Goal: Task Accomplishment & Management: Manage account settings

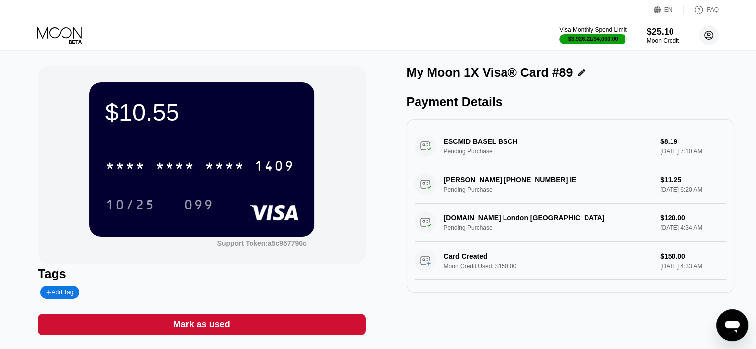
click at [710, 33] on circle at bounding box center [709, 35] width 20 height 20
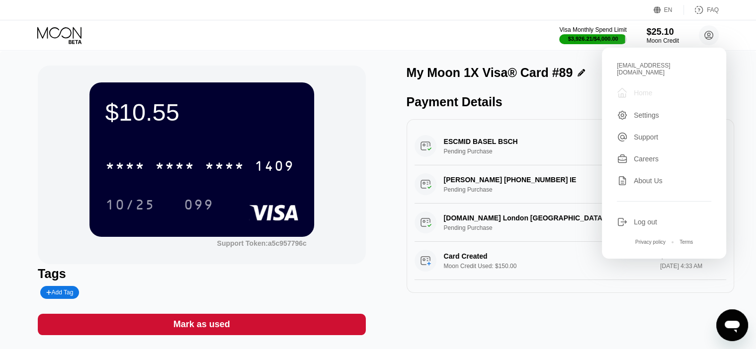
click at [636, 89] on div "Home" at bounding box center [643, 93] width 18 height 8
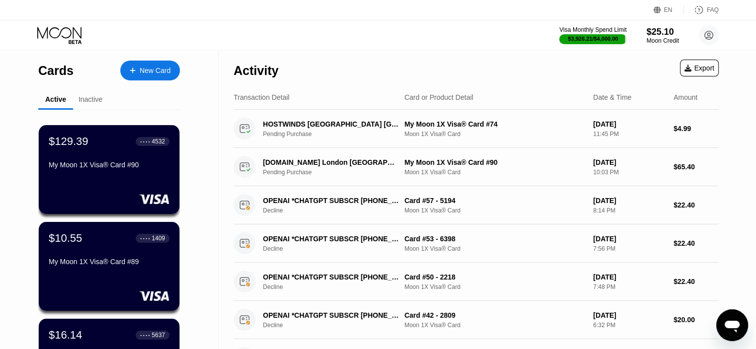
scroll to position [298, 0]
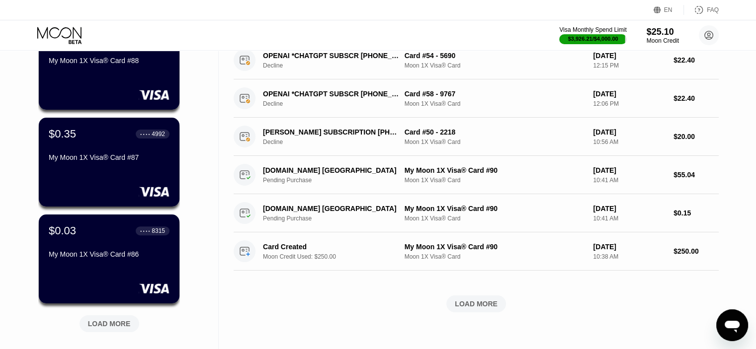
click at [105, 324] on div "LOAD MORE" at bounding box center [109, 324] width 43 height 9
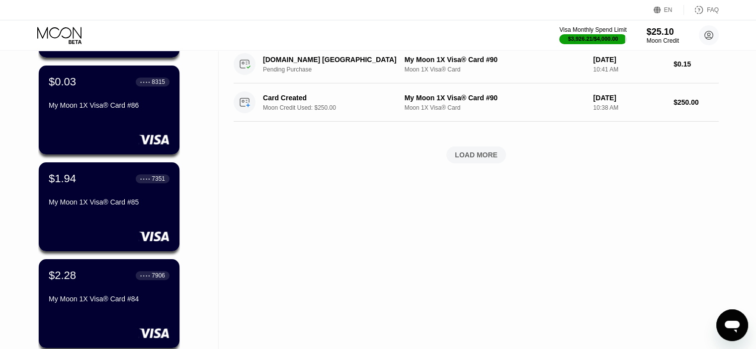
scroll to position [547, 0]
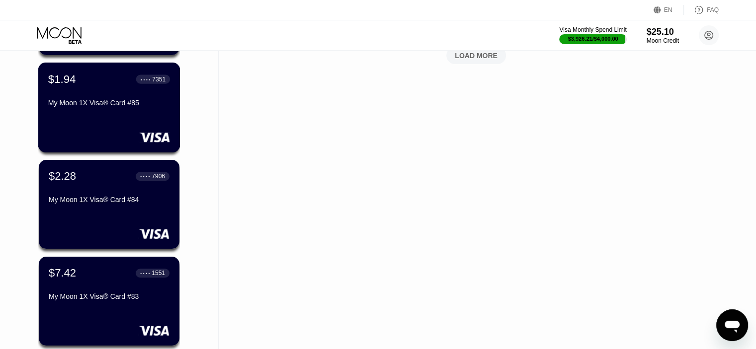
click at [86, 99] on div "$1.94 ● ● ● ● 7351 My Moon 1X Visa® Card #85" at bounding box center [109, 92] width 122 height 38
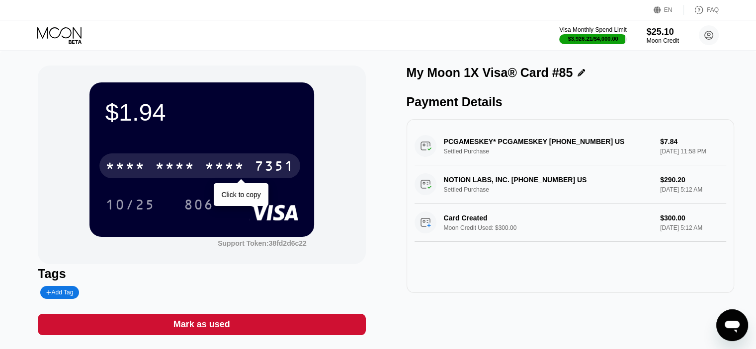
click at [215, 168] on div "* * * *" at bounding box center [225, 168] width 40 height 16
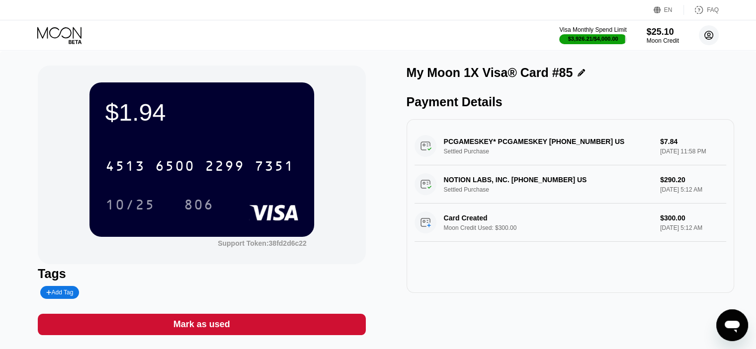
click at [704, 36] on circle at bounding box center [709, 35] width 20 height 20
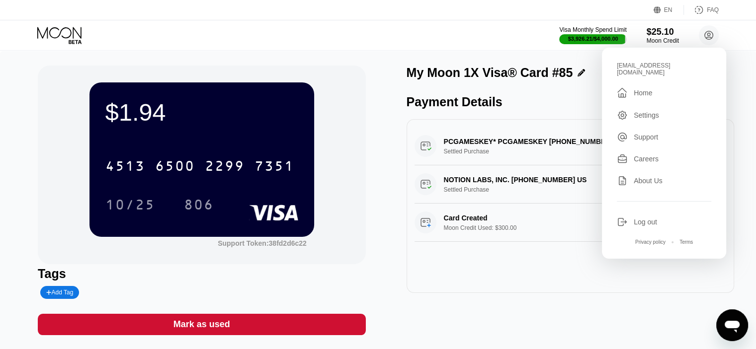
click at [648, 89] on div "Home" at bounding box center [643, 93] width 18 height 8
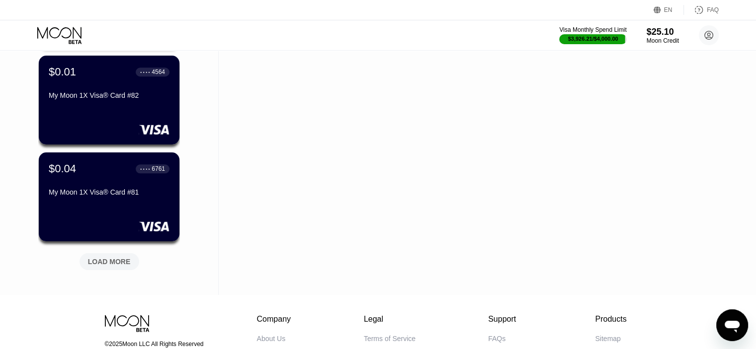
scroll to position [895, 0]
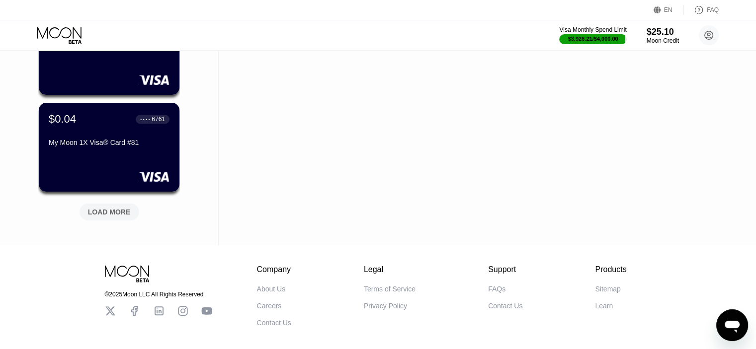
click at [122, 209] on div "LOAD MORE" at bounding box center [109, 212] width 43 height 9
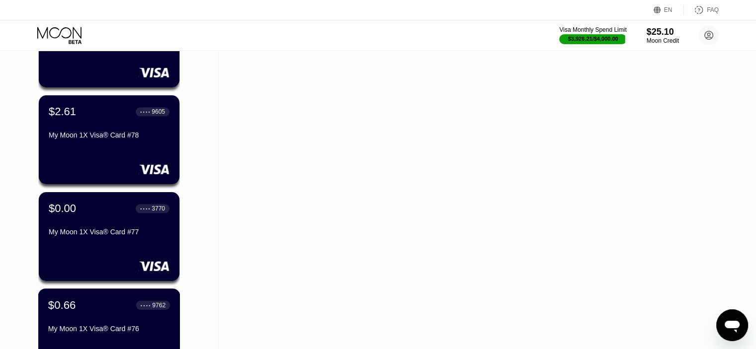
scroll to position [1392, 0]
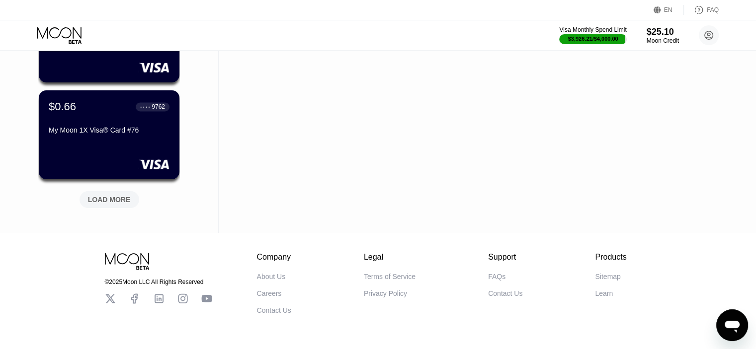
click at [121, 196] on div "LOAD MORE" at bounding box center [109, 199] width 43 height 9
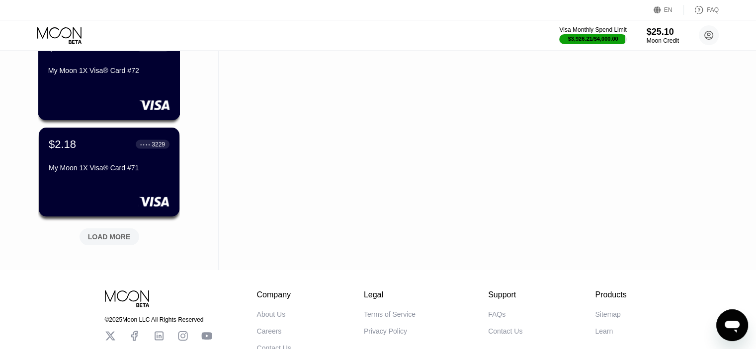
scroll to position [1889, 0]
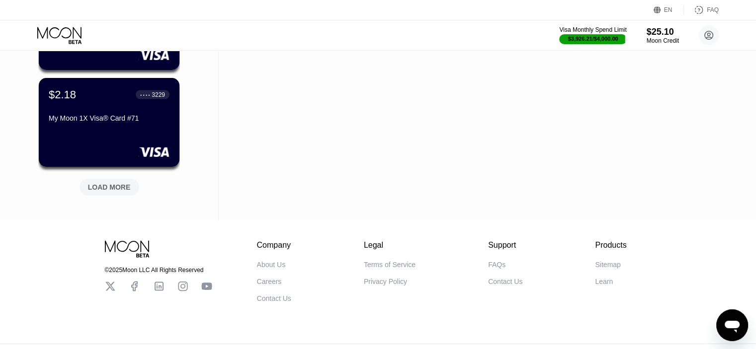
click at [128, 185] on div "LOAD MORE" at bounding box center [109, 187] width 43 height 9
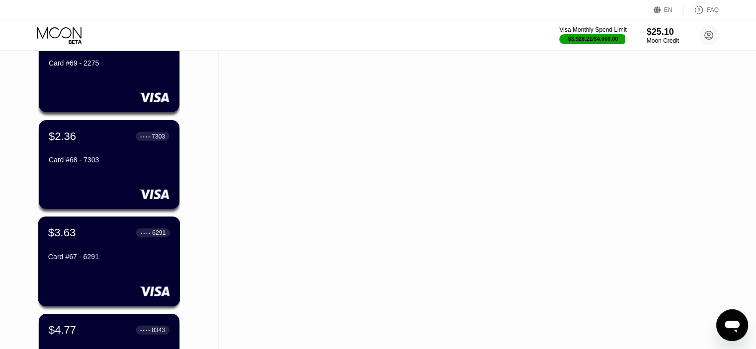
scroll to position [2286, 0]
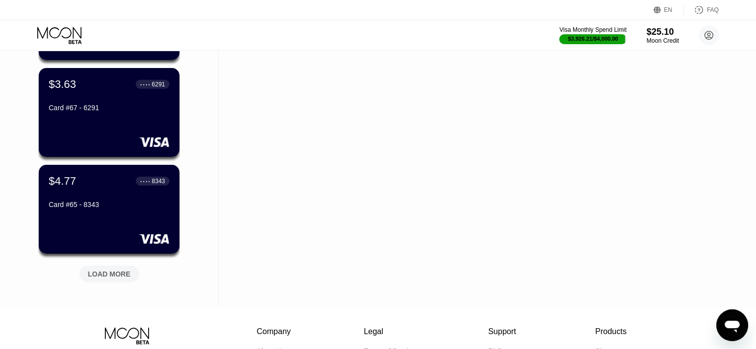
click at [129, 274] on div "LOAD MORE" at bounding box center [110, 274] width 60 height 17
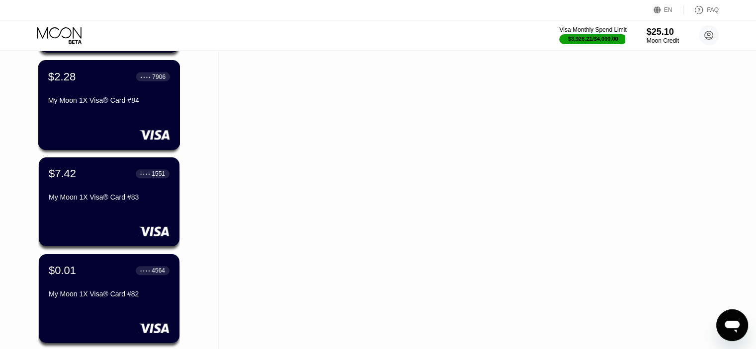
scroll to position [398, 0]
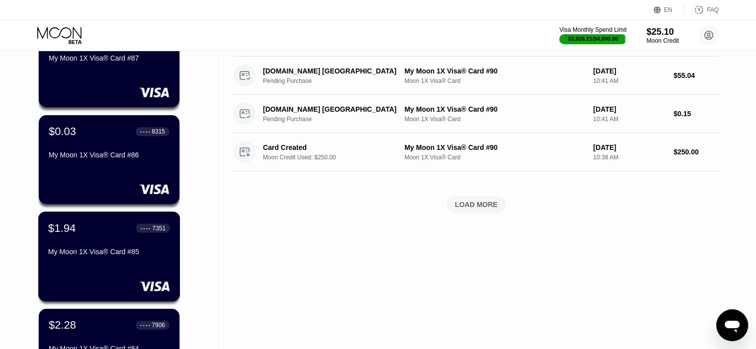
click at [100, 254] on div "My Moon 1X Visa® Card #85" at bounding box center [109, 252] width 122 height 8
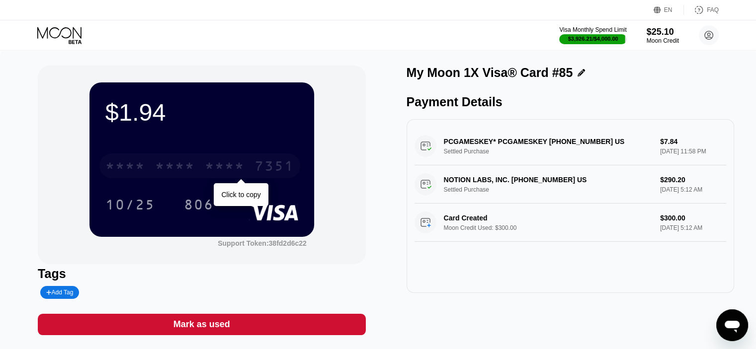
click at [191, 166] on div "* * * *" at bounding box center [175, 168] width 40 height 16
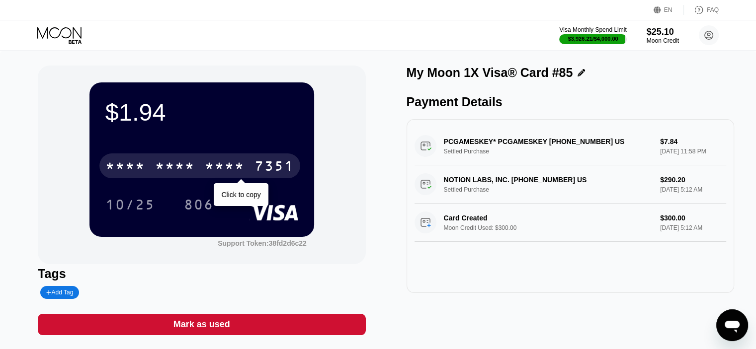
click at [254, 166] on div "* * * * * * * * * * * * 7351" at bounding box center [199, 166] width 201 height 25
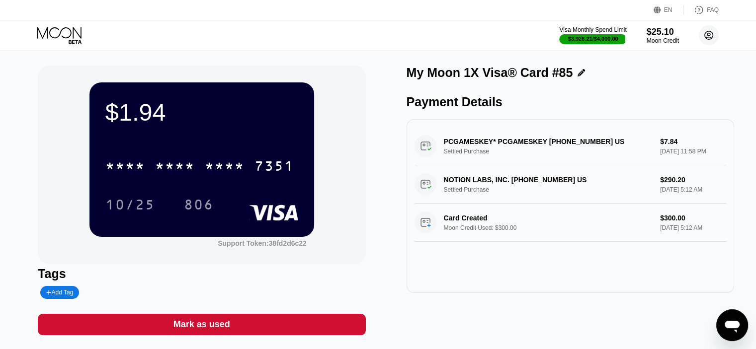
click at [710, 37] on icon at bounding box center [709, 35] width 20 height 20
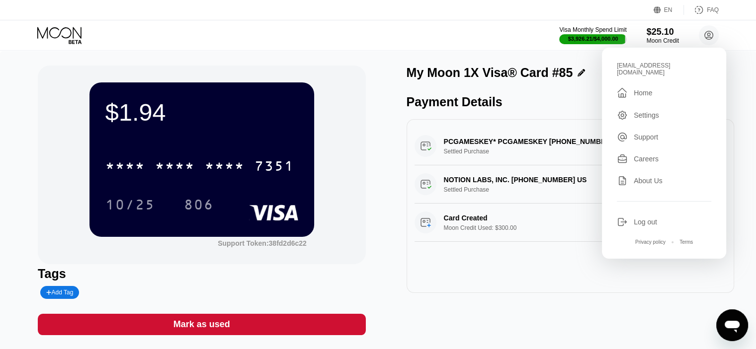
click at [654, 87] on div " Home" at bounding box center [664, 93] width 94 height 12
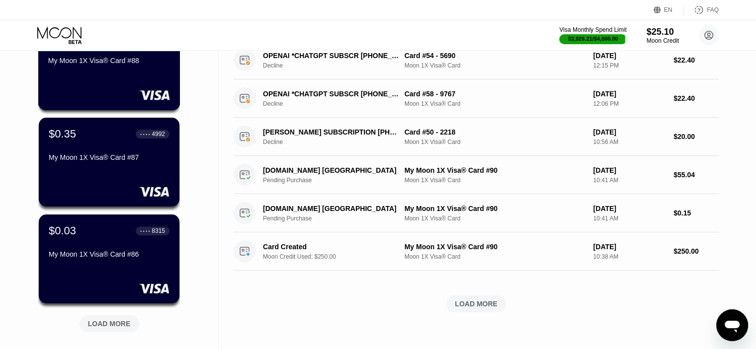
scroll to position [348, 0]
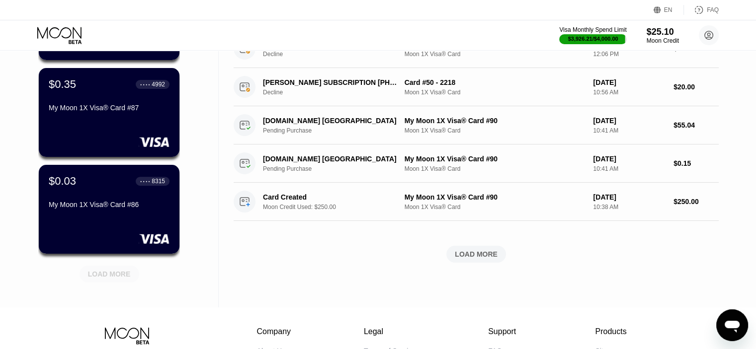
click at [96, 277] on div "LOAD MORE" at bounding box center [109, 274] width 43 height 9
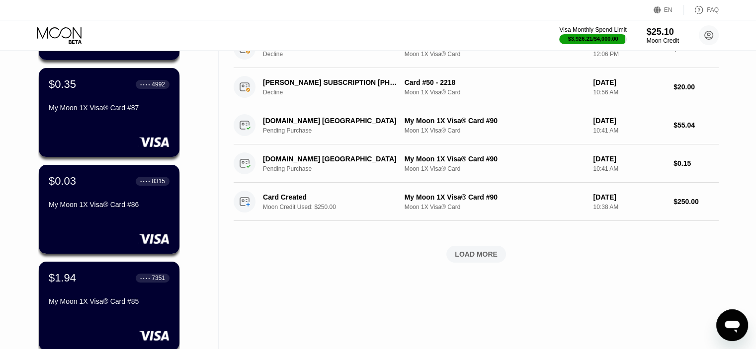
scroll to position [547, 0]
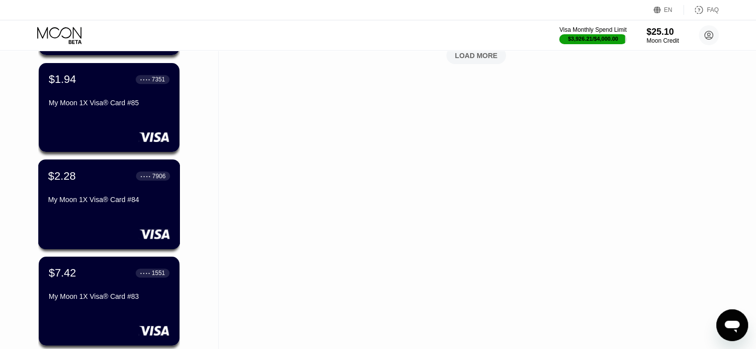
click at [111, 202] on div "My Moon 1X Visa® Card #84" at bounding box center [109, 200] width 122 height 8
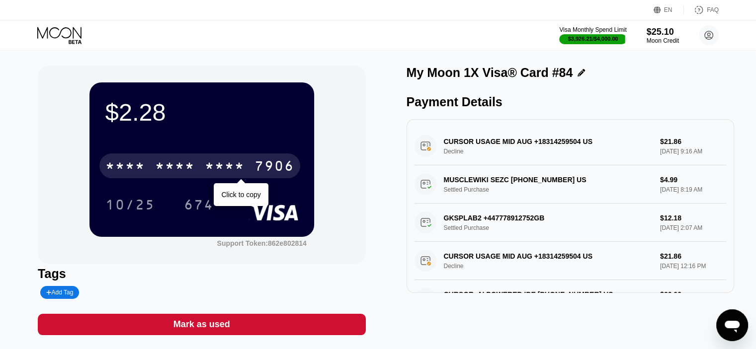
click at [239, 166] on div "* * * *" at bounding box center [225, 168] width 40 height 16
